Goal: Information Seeking & Learning: Learn about a topic

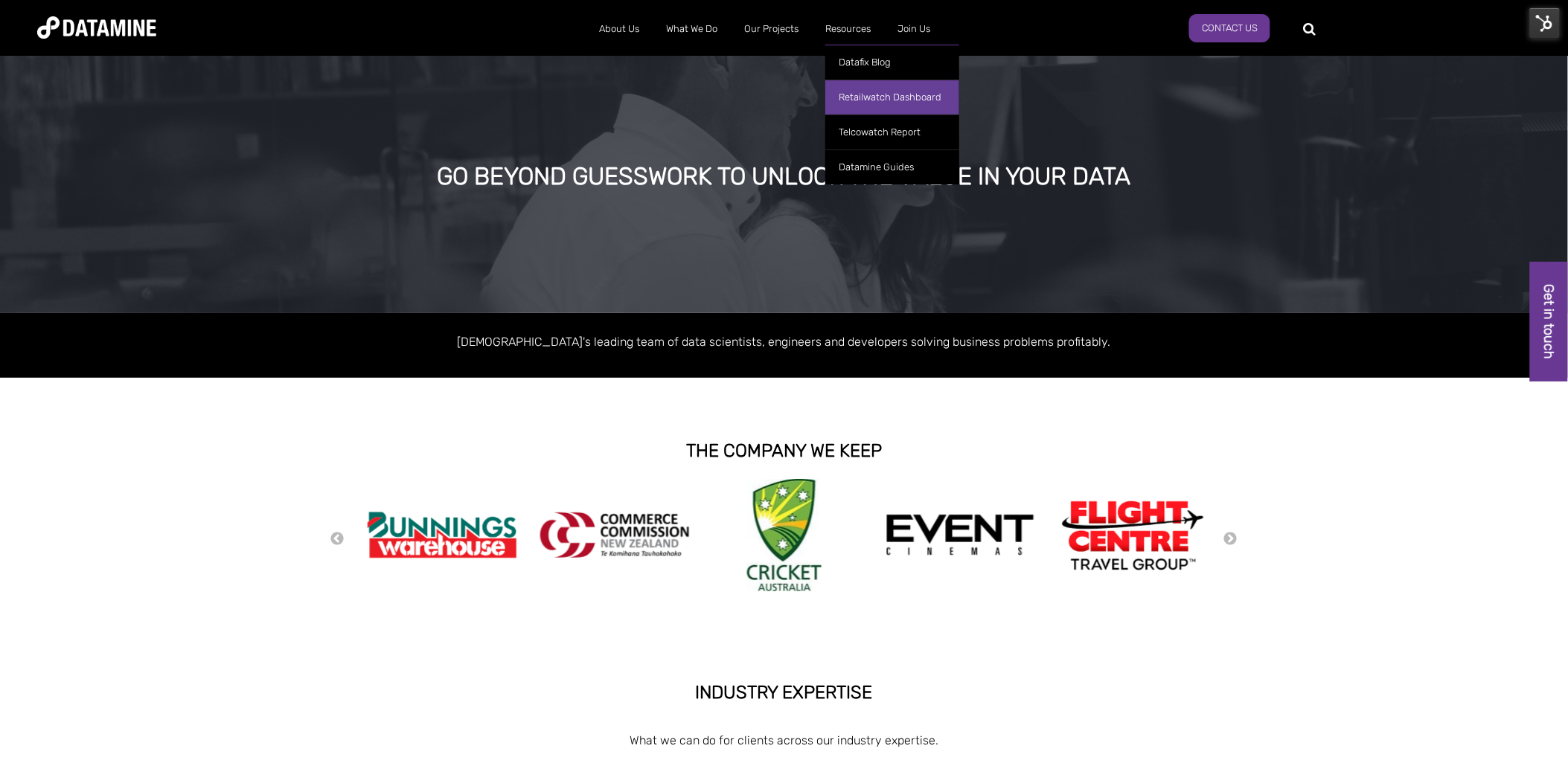
click at [876, 98] on link "Retailwatch Dashboard" at bounding box center [892, 96] width 134 height 35
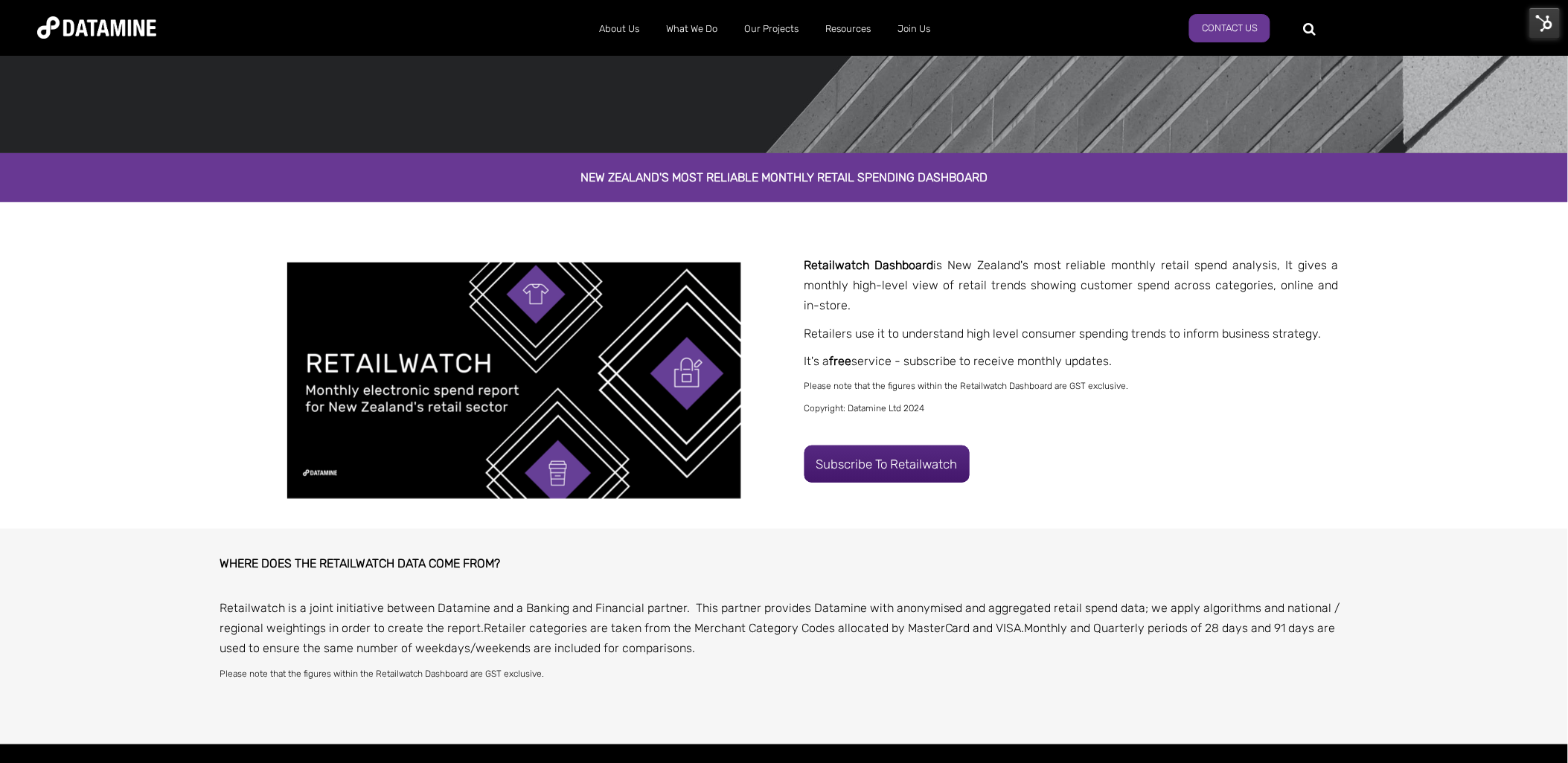
scroll to position [165, 0]
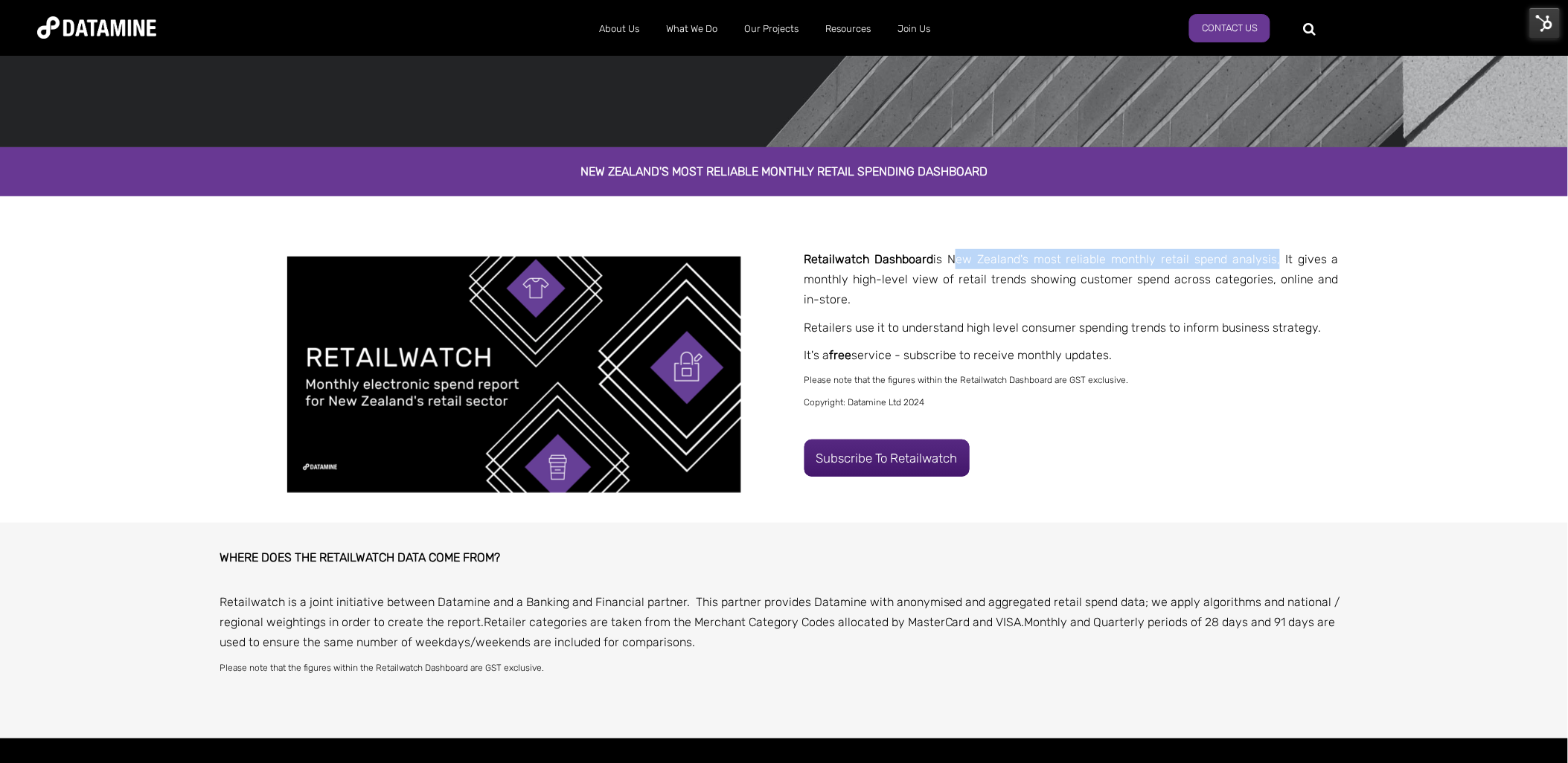
drag, startPoint x: 953, startPoint y: 260, endPoint x: 1278, endPoint y: 257, distance: 325.0
click at [1278, 257] on span "Retailwatch Dashboard is New Zealand's most reliable monthly retail spend analy…" at bounding box center [1072, 279] width 535 height 54
copy span "New Zealand's most reliable monthly retail spend analysis"
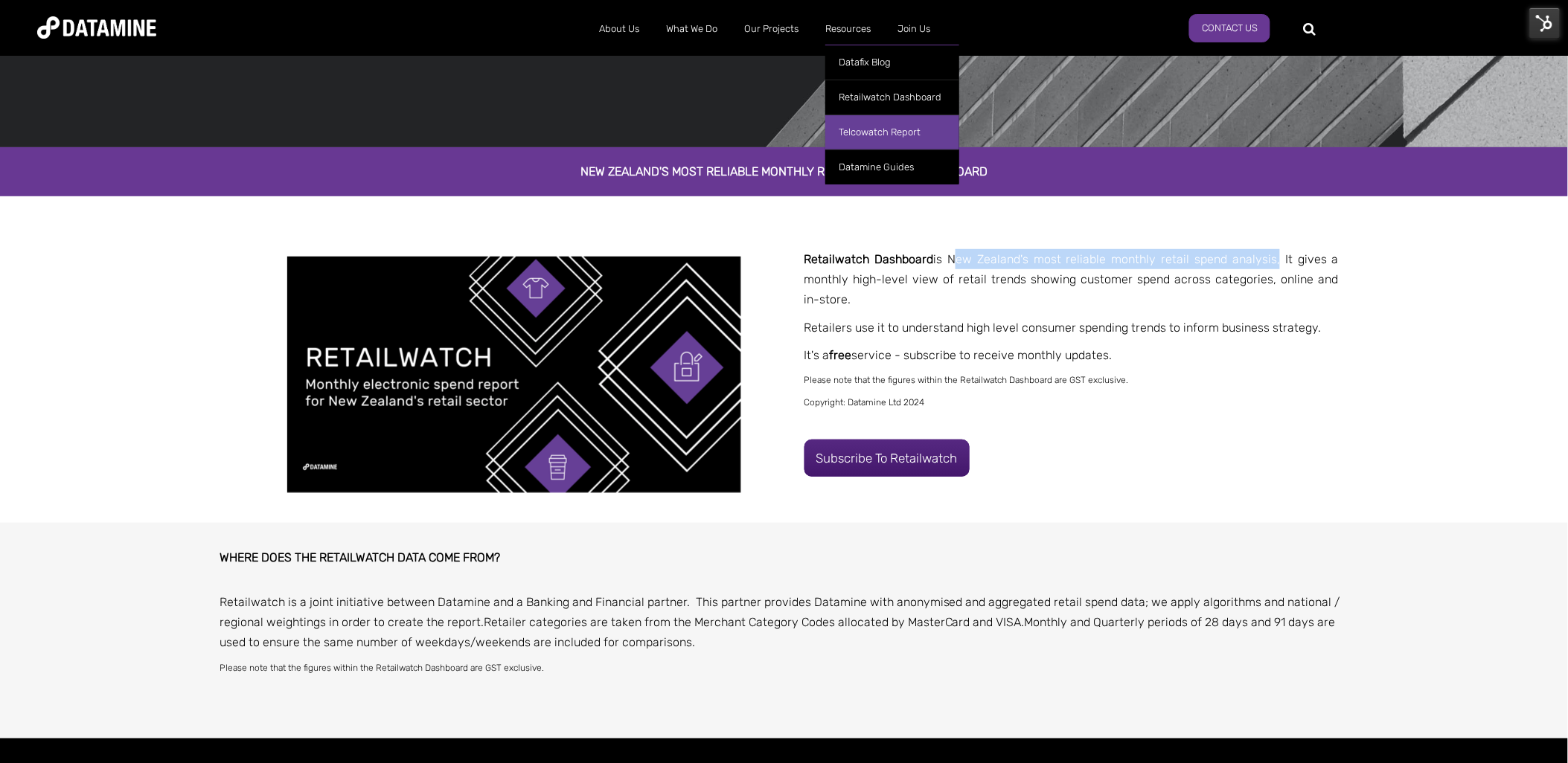
click at [878, 127] on link "Telcowatch Report" at bounding box center [892, 132] width 134 height 35
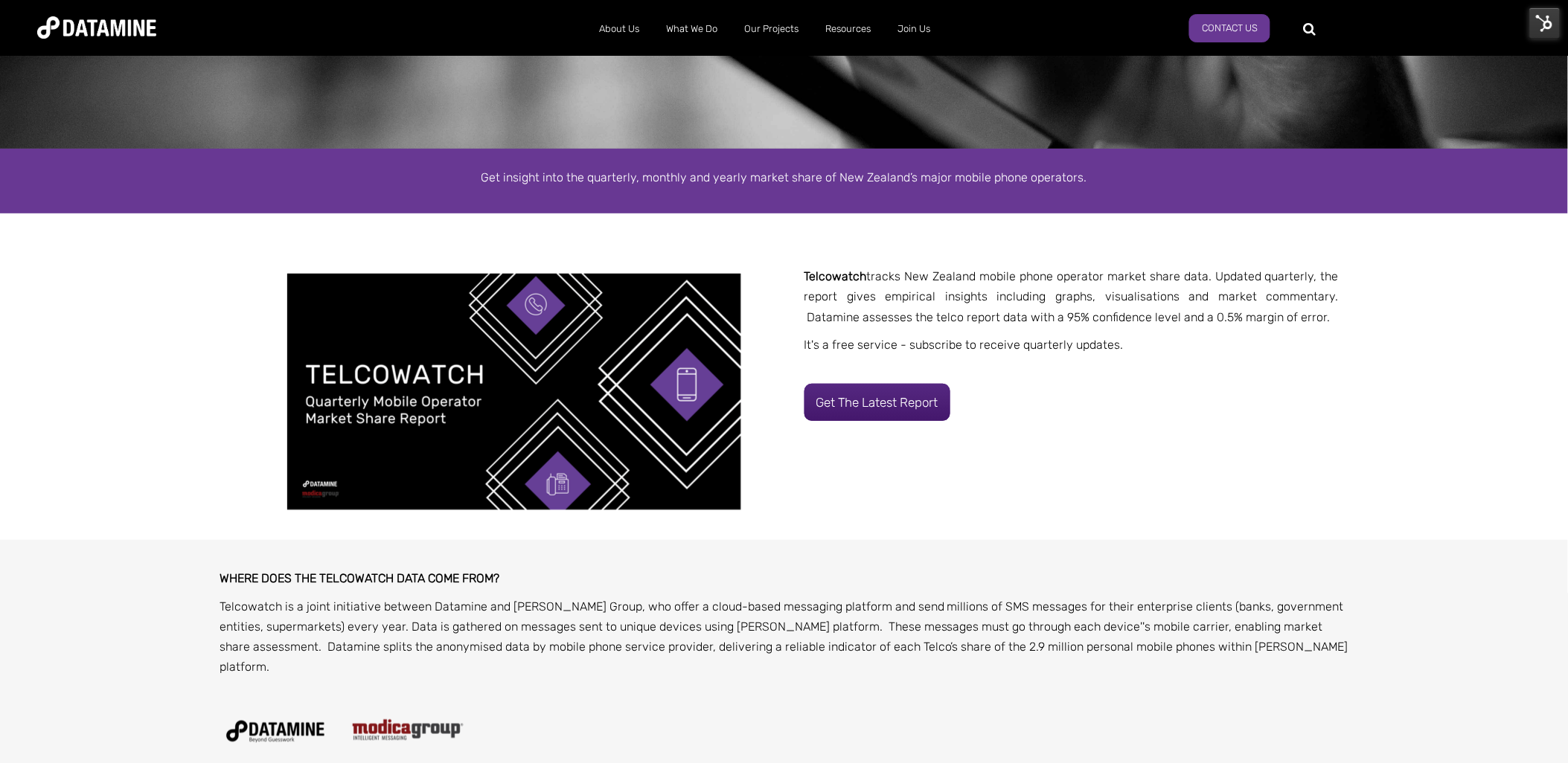
scroll to position [165, 0]
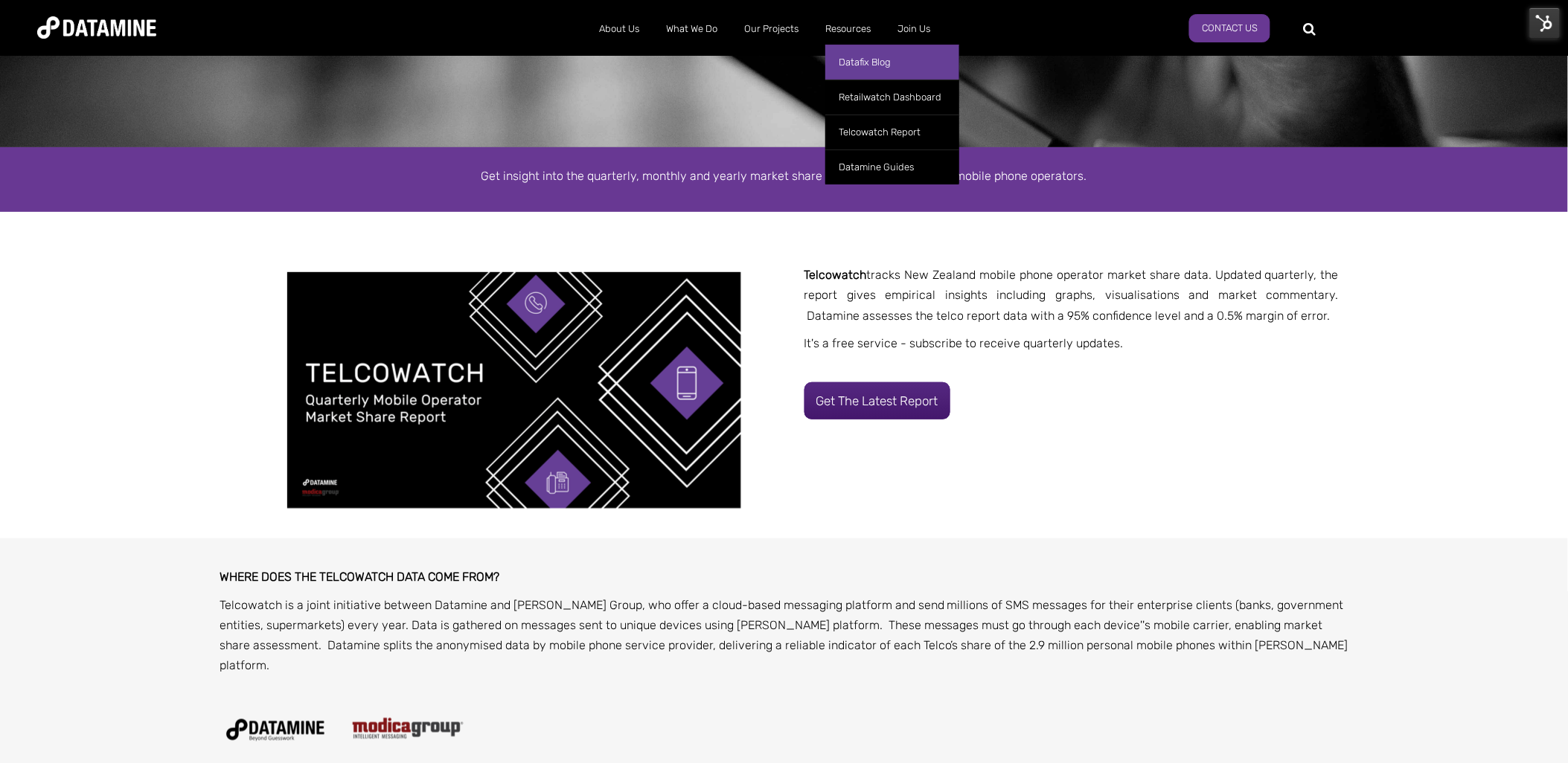
click at [867, 58] on link "Datafix Blog" at bounding box center [892, 62] width 134 height 35
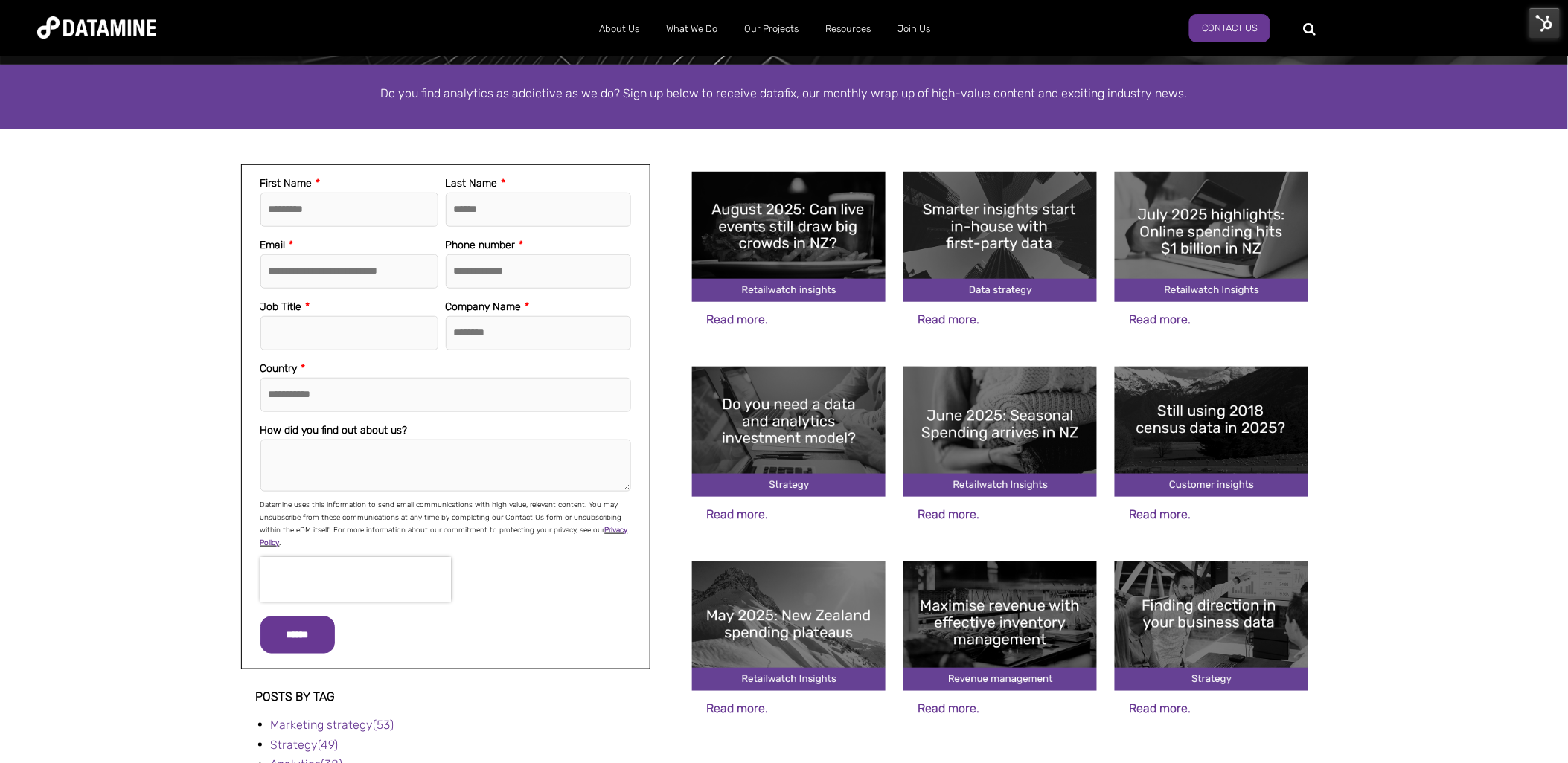
scroll to position [495, 0]
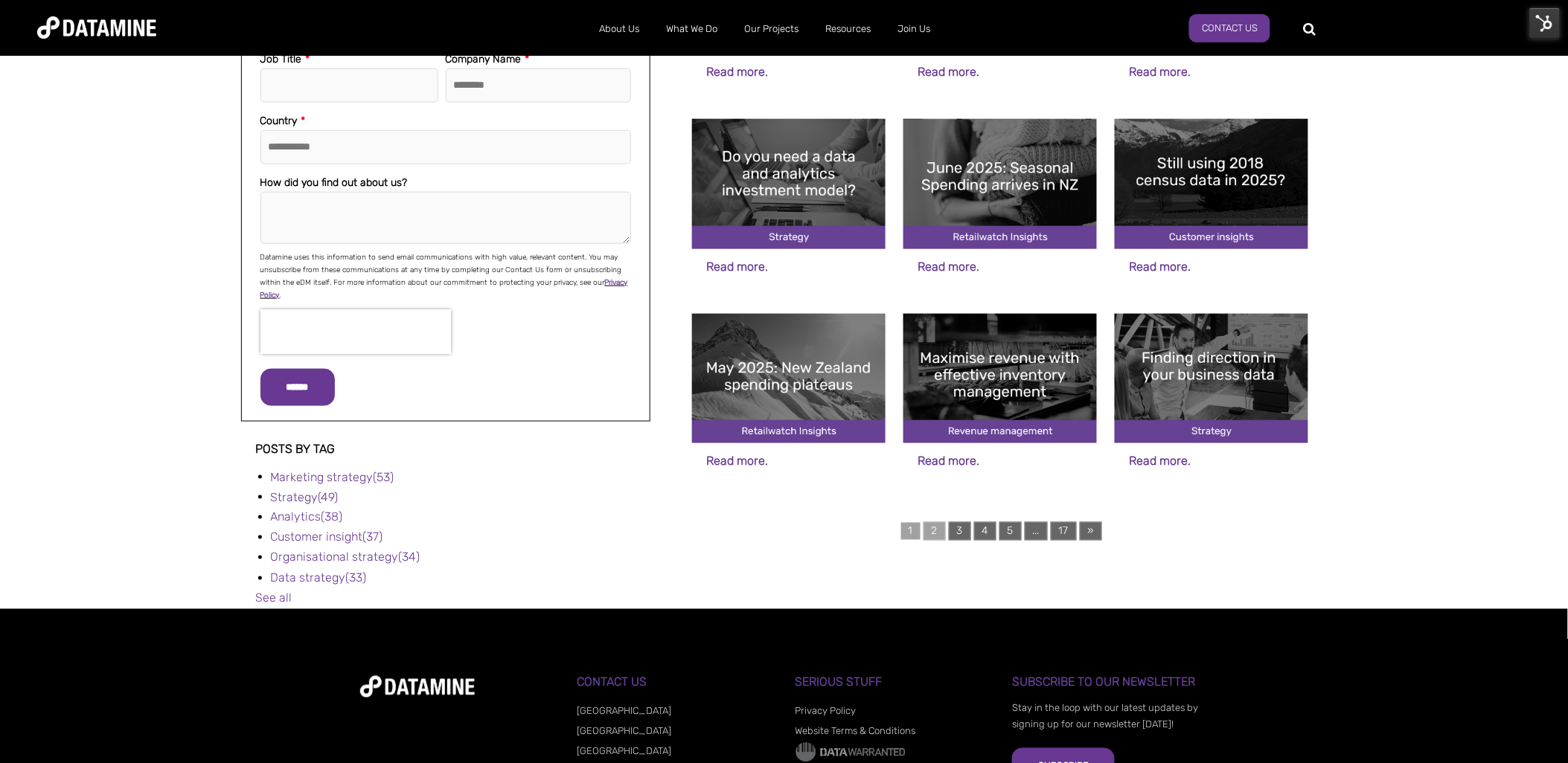
click at [925, 523] on link "2" at bounding box center [934, 531] width 23 height 19
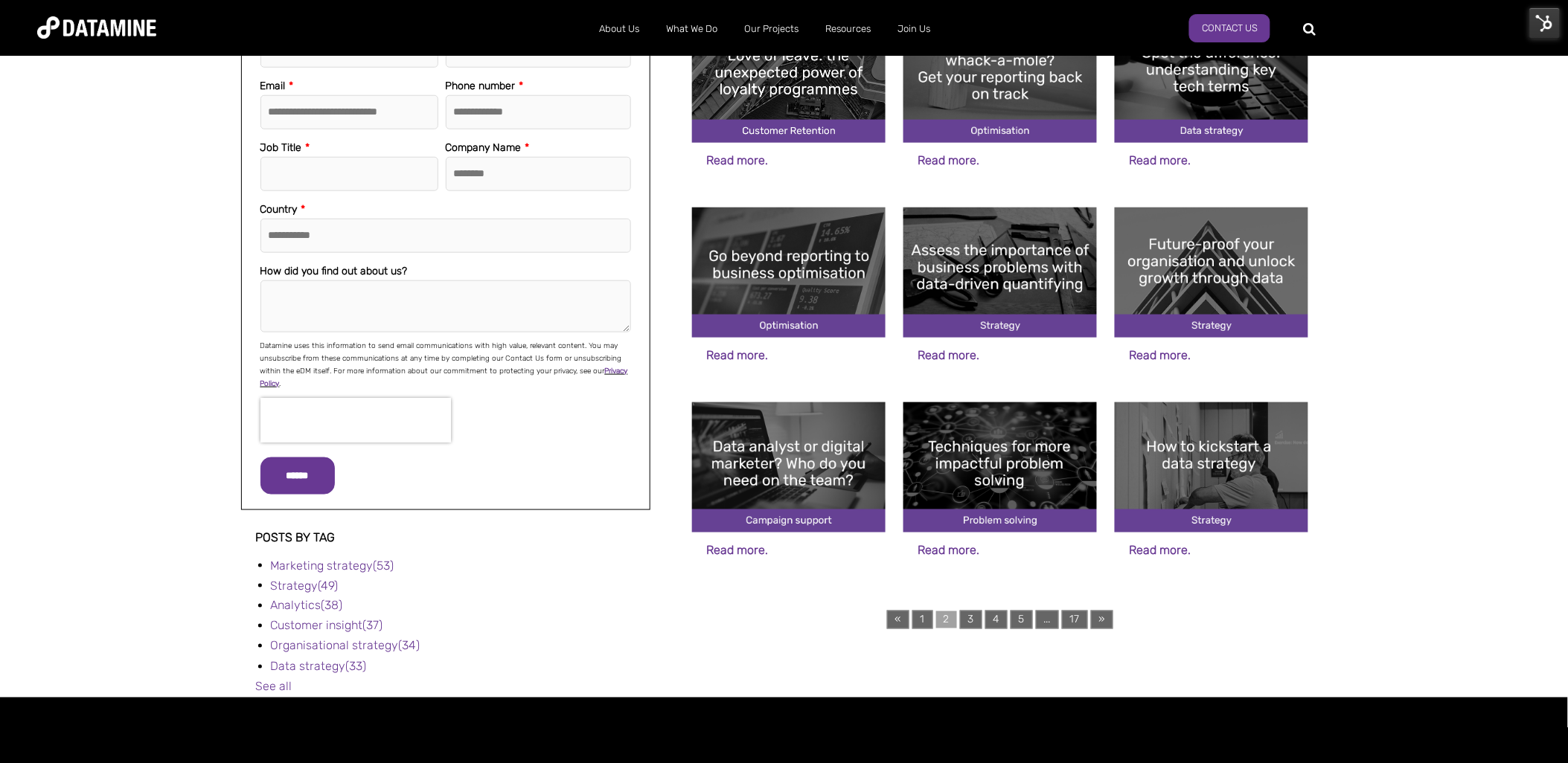
scroll to position [413, 0]
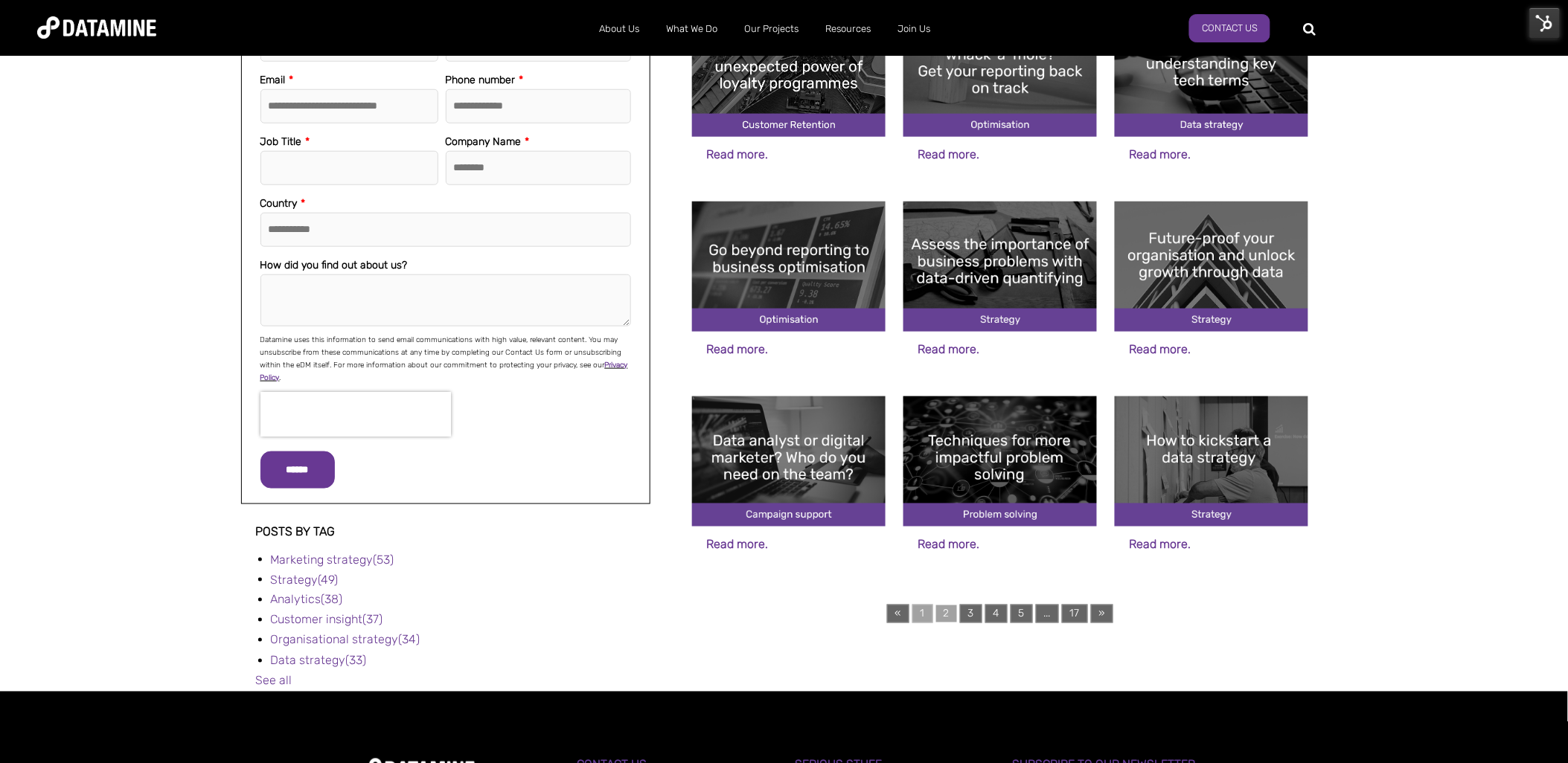
click at [925, 611] on link "1" at bounding box center [922, 613] width 21 height 19
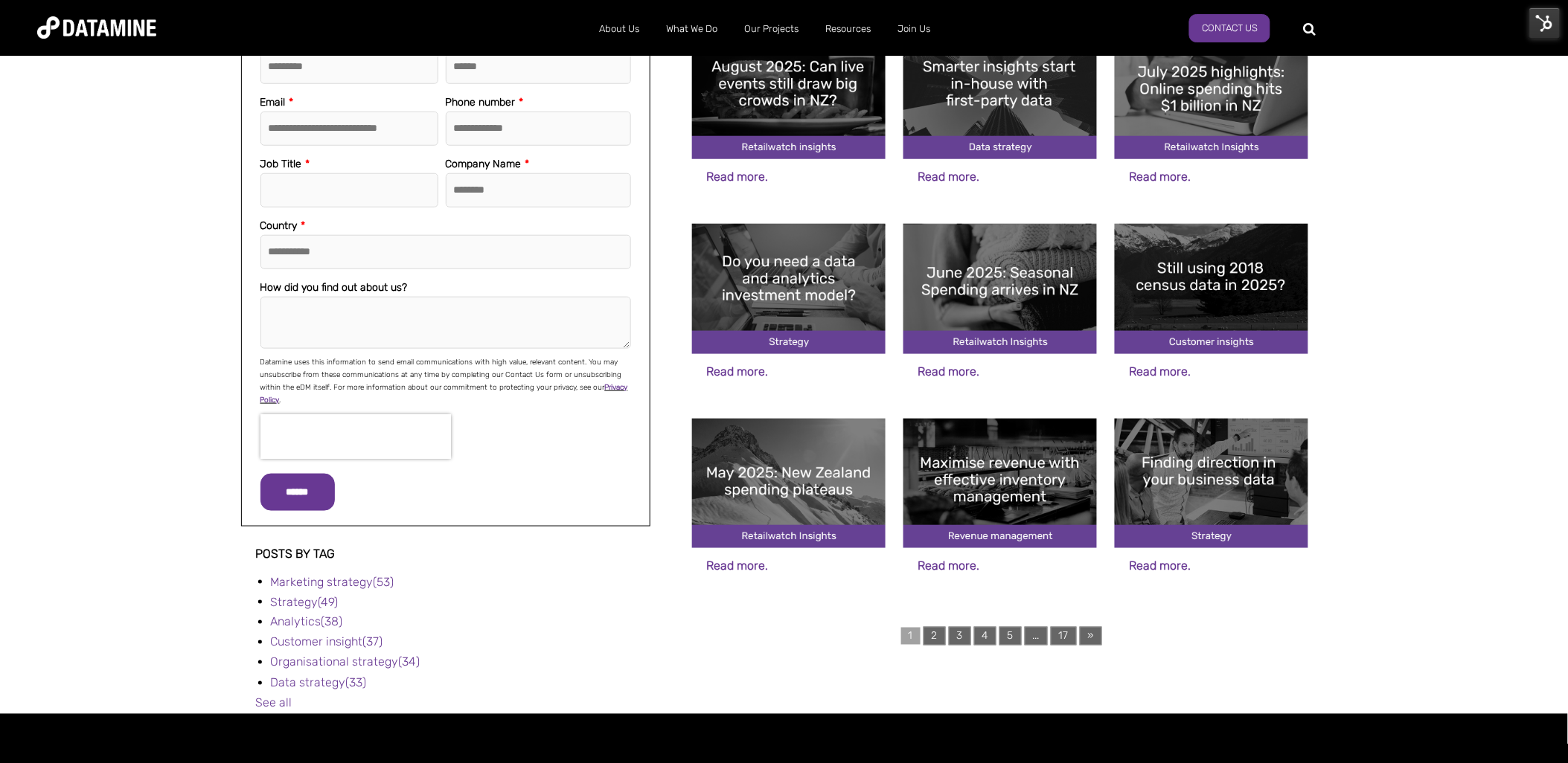
scroll to position [413, 0]
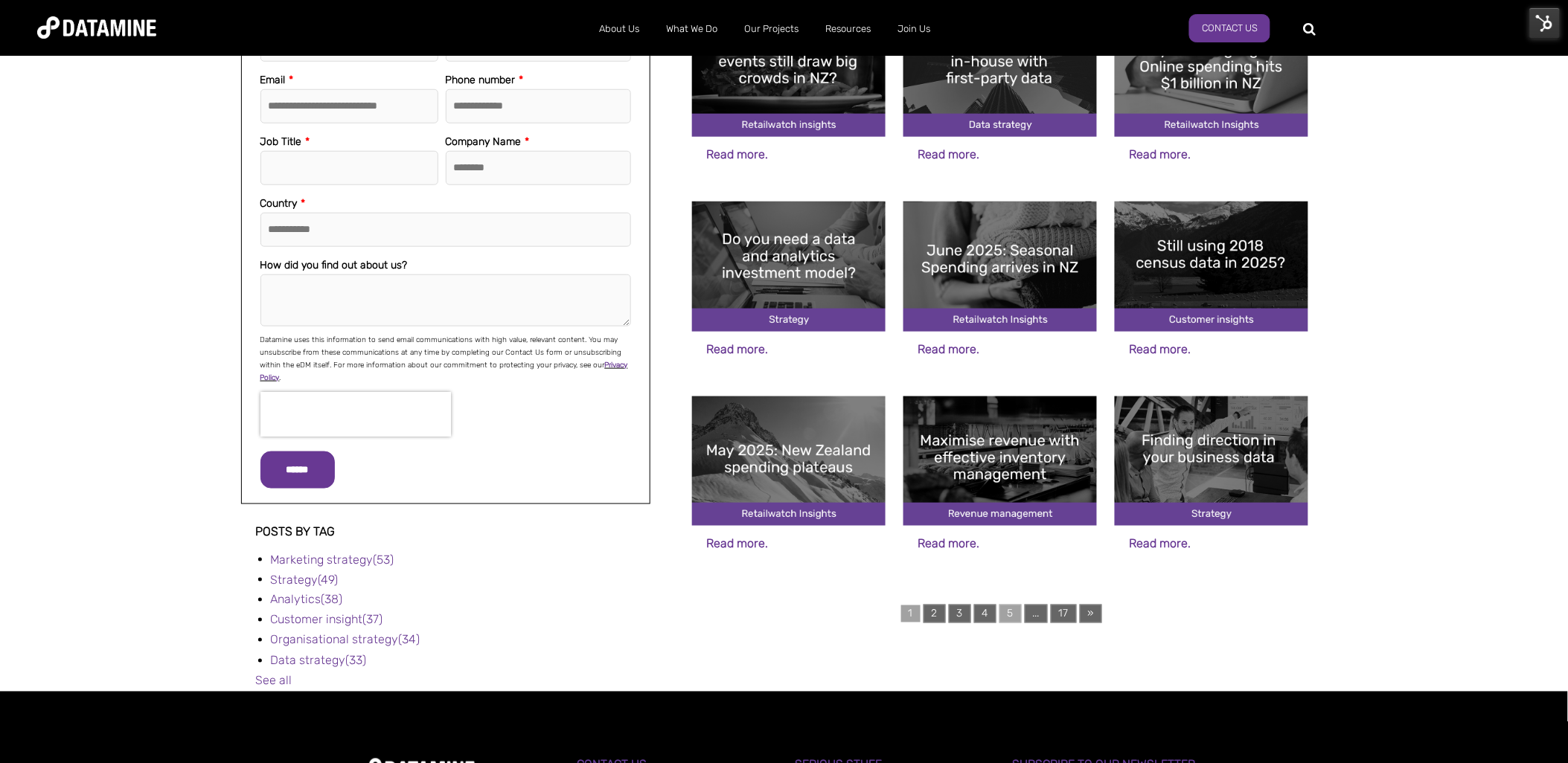
click at [1006, 613] on link "5" at bounding box center [1010, 613] width 23 height 19
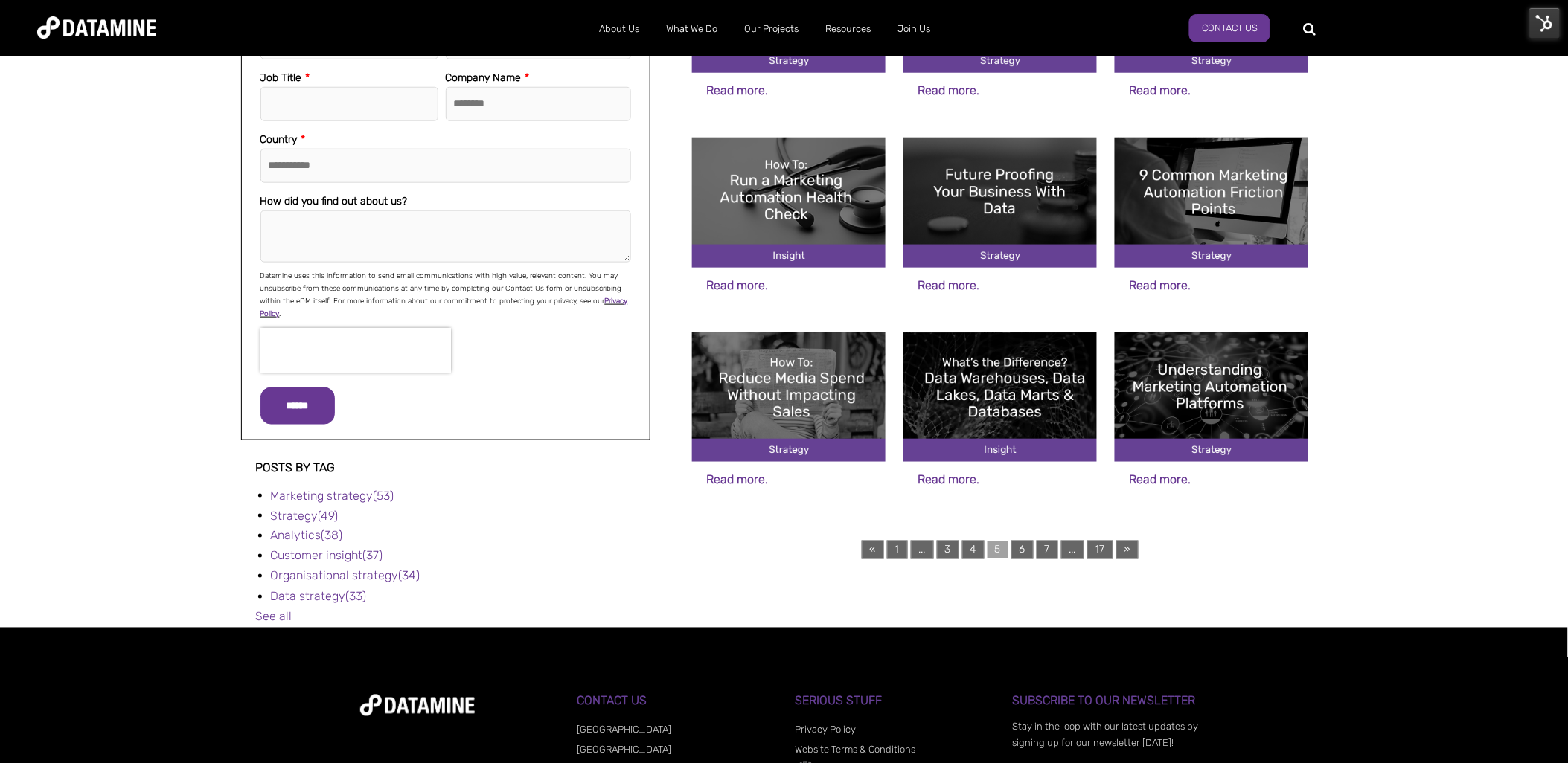
scroll to position [495, 0]
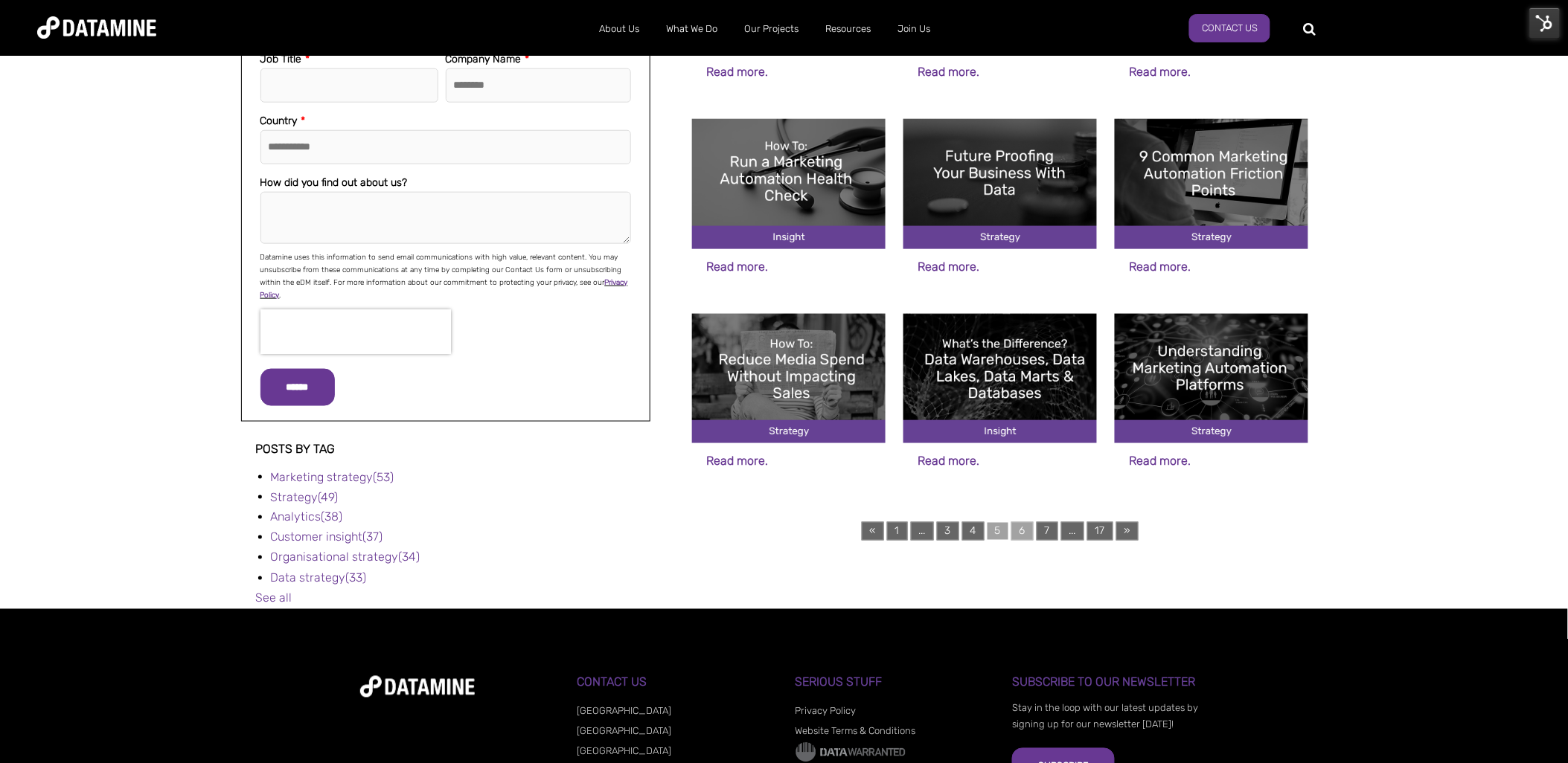
click at [1018, 523] on link "6" at bounding box center [1022, 531] width 23 height 19
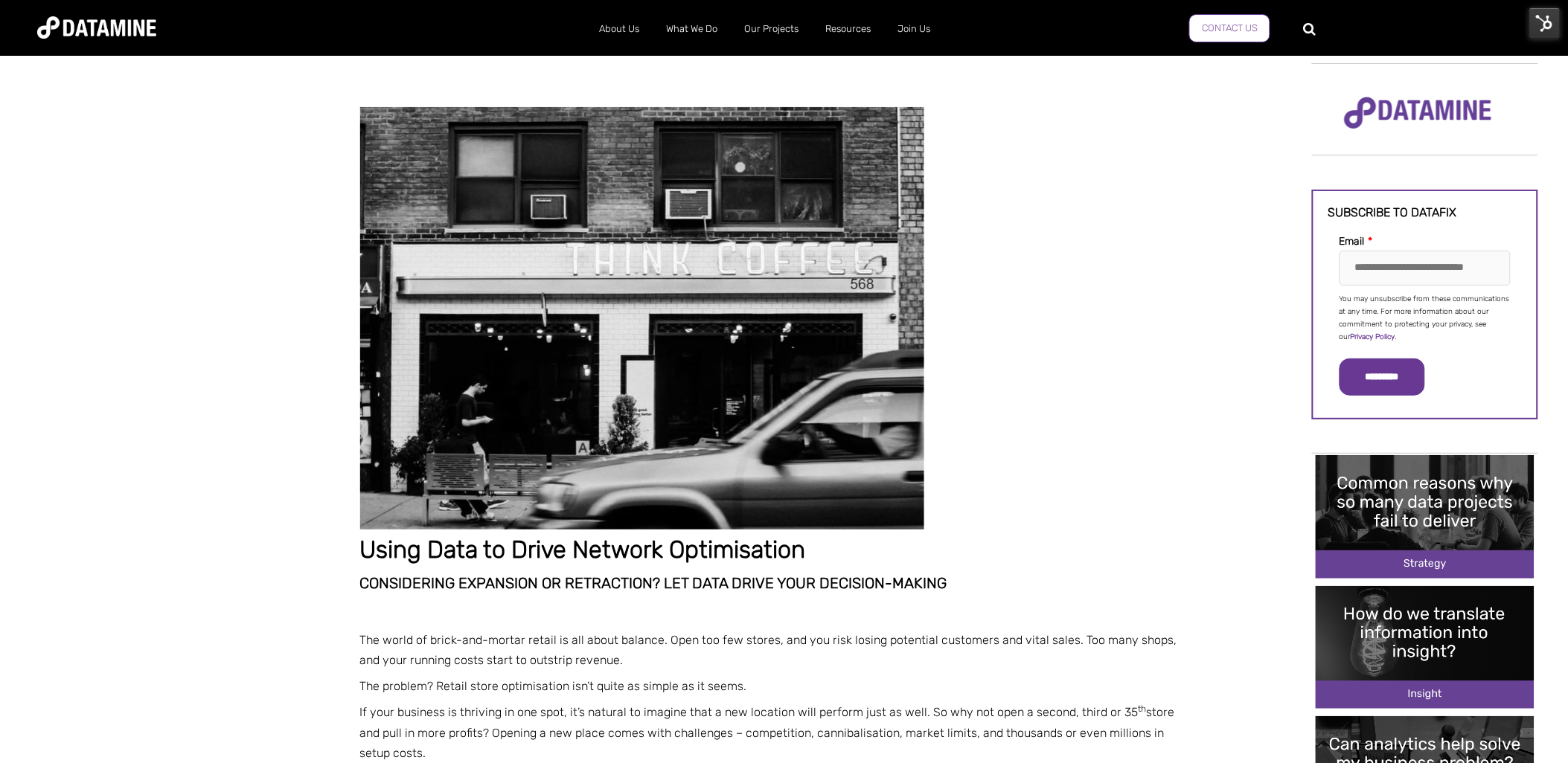
click at [1243, 23] on link "Contact Us" at bounding box center [1230, 28] width 81 height 28
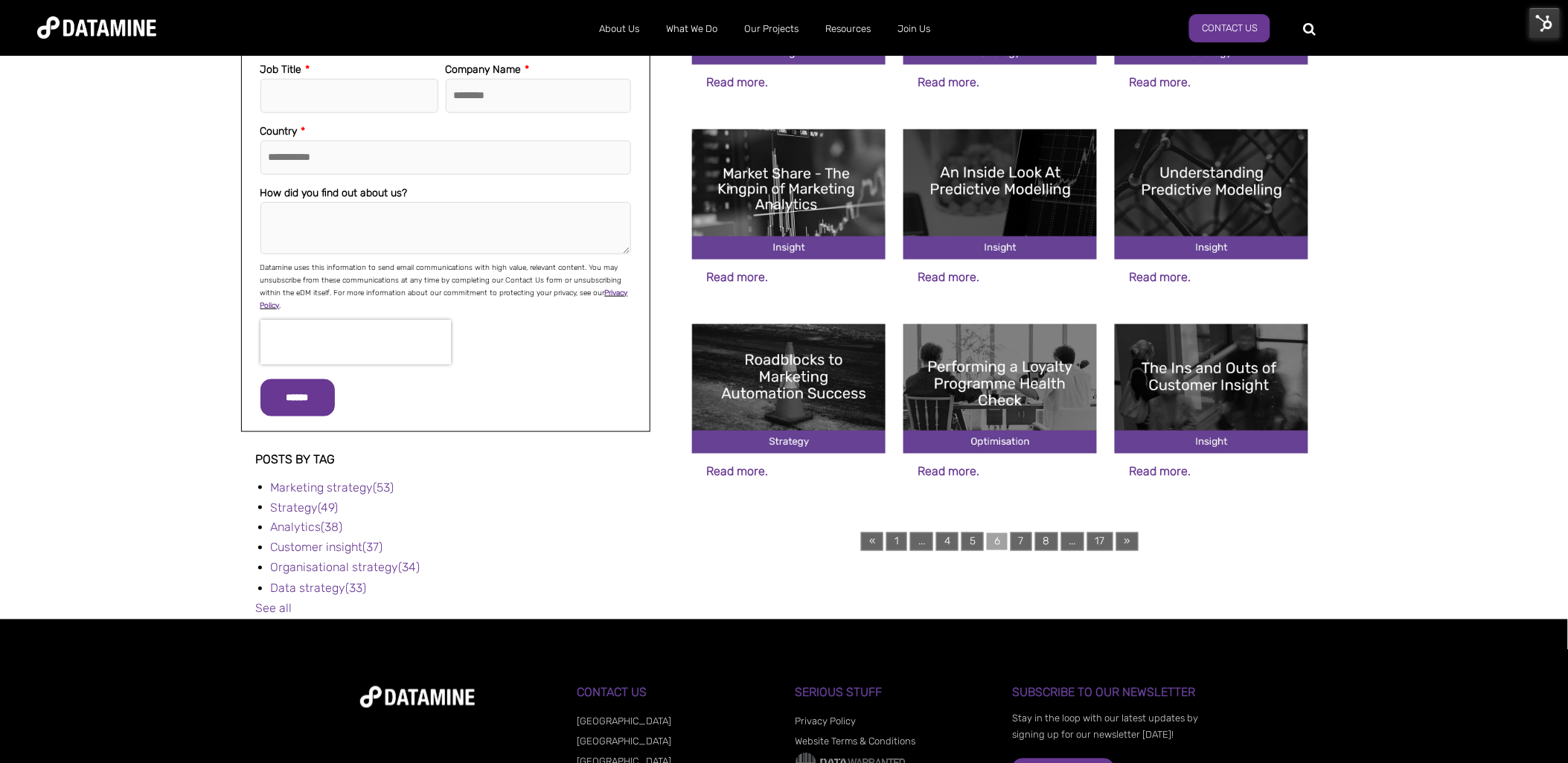
scroll to position [495, 0]
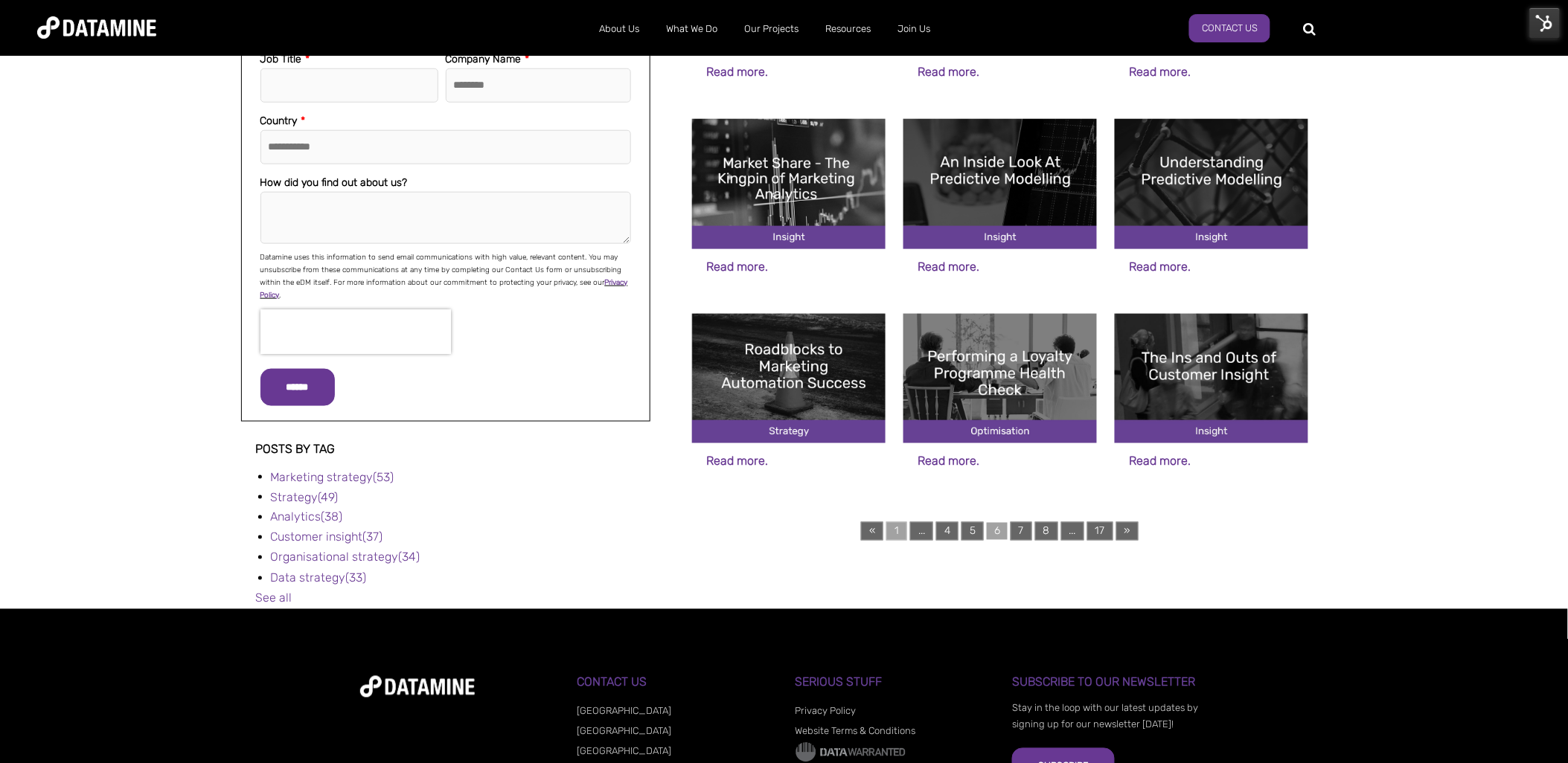
click at [898, 531] on link "1" at bounding box center [897, 531] width 21 height 19
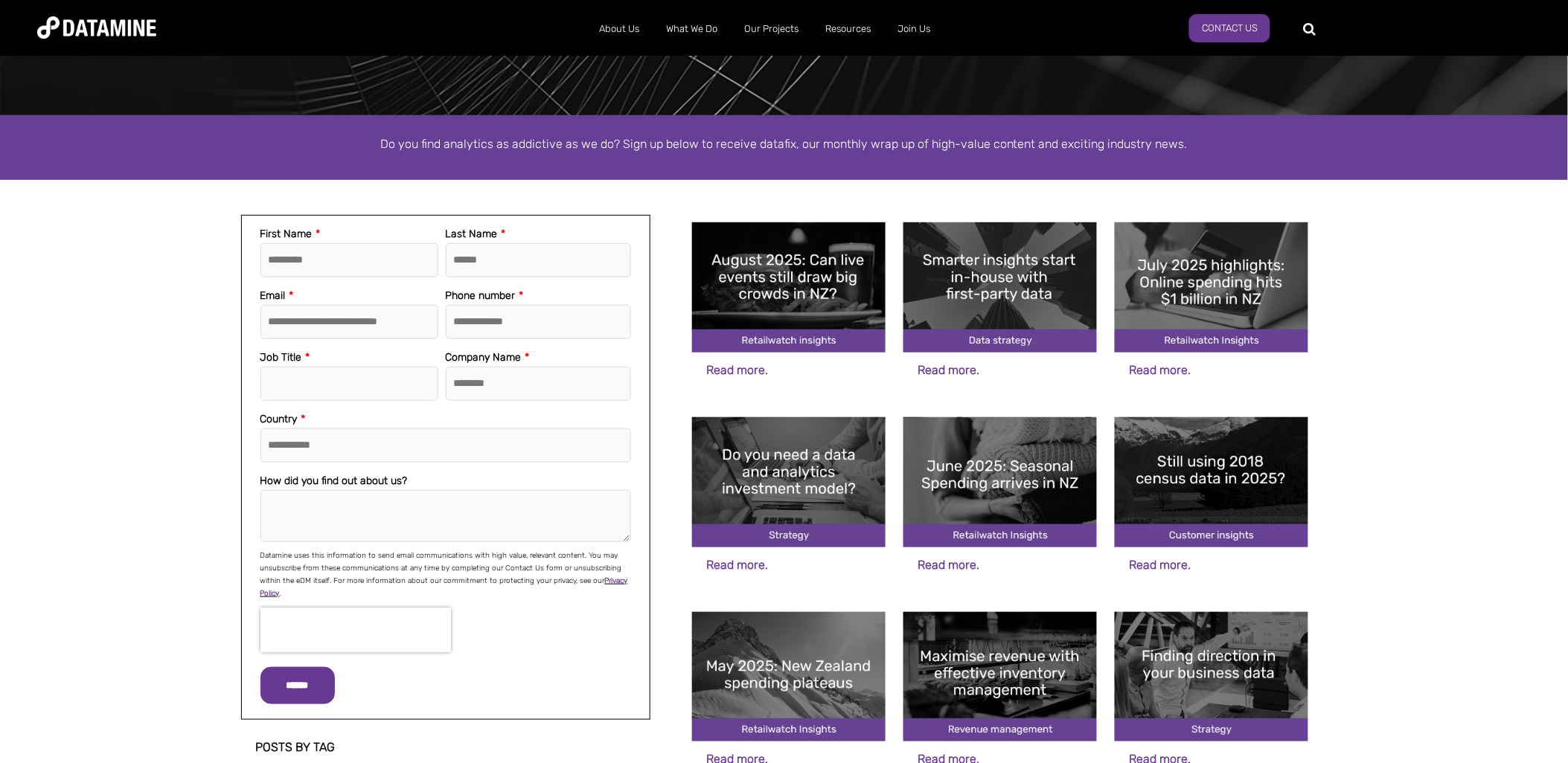
scroll to position [413, 0]
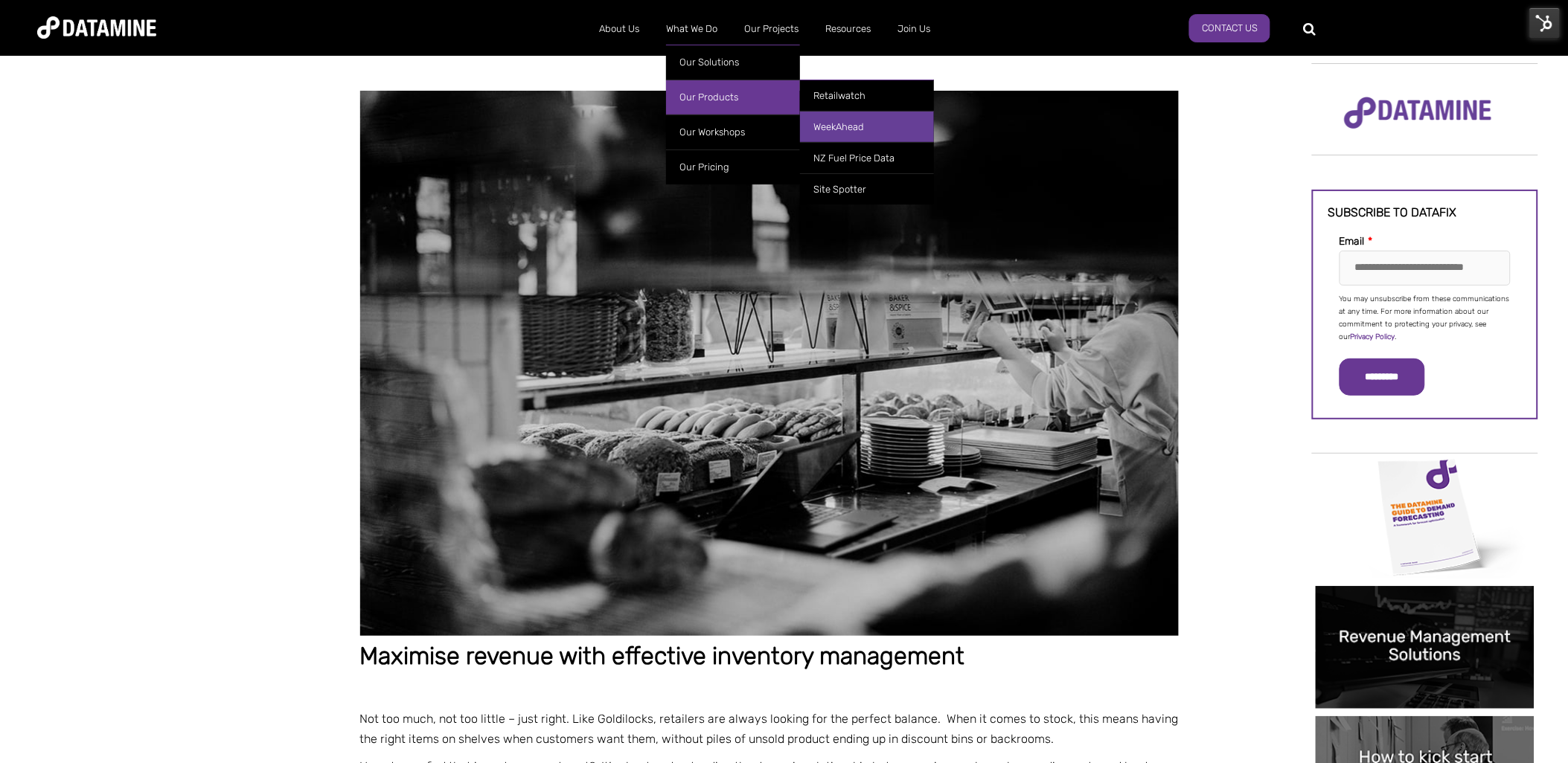
click at [829, 121] on link "WeekAhead" at bounding box center [867, 126] width 134 height 32
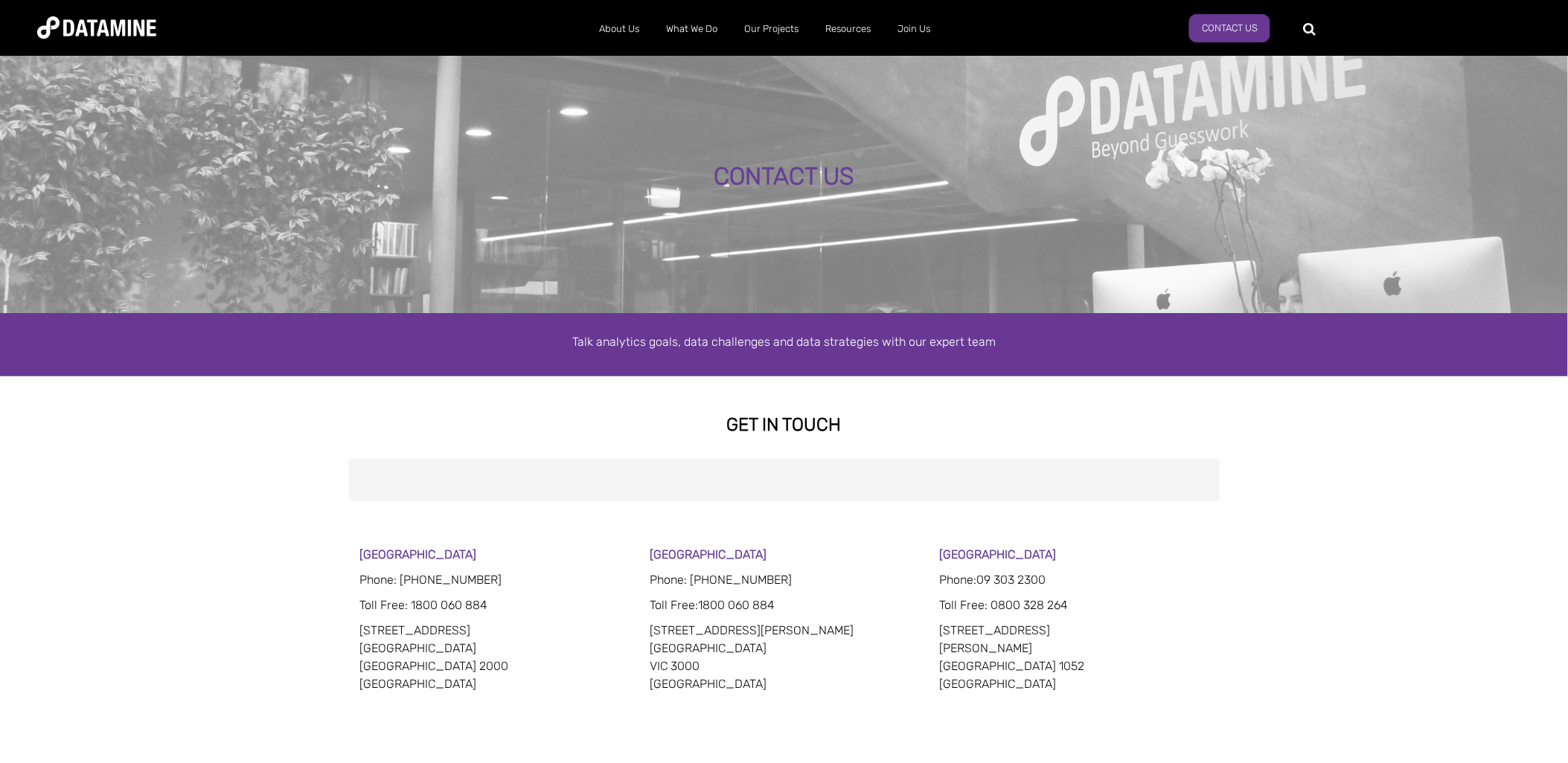
select select "**********"
